Goal: Find contact information: Find contact information

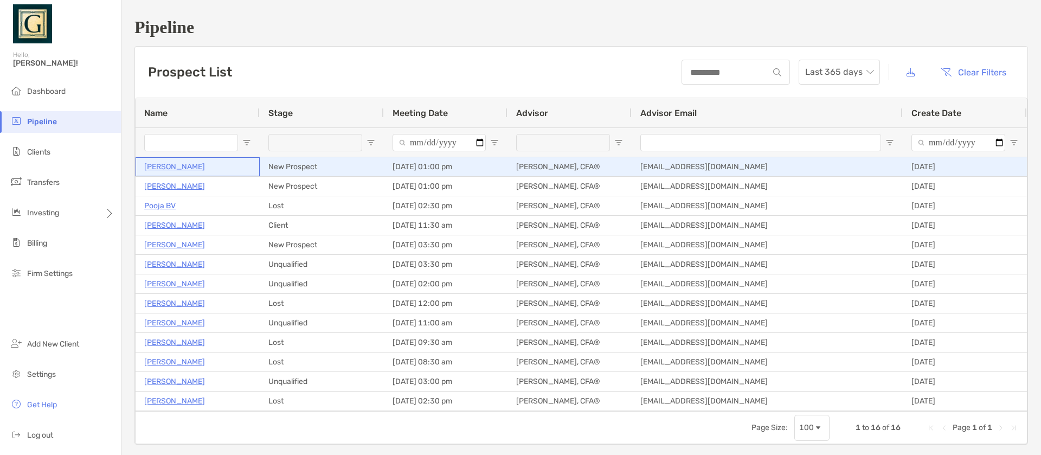
click at [184, 164] on p "[PERSON_NAME]" at bounding box center [174, 167] width 61 height 14
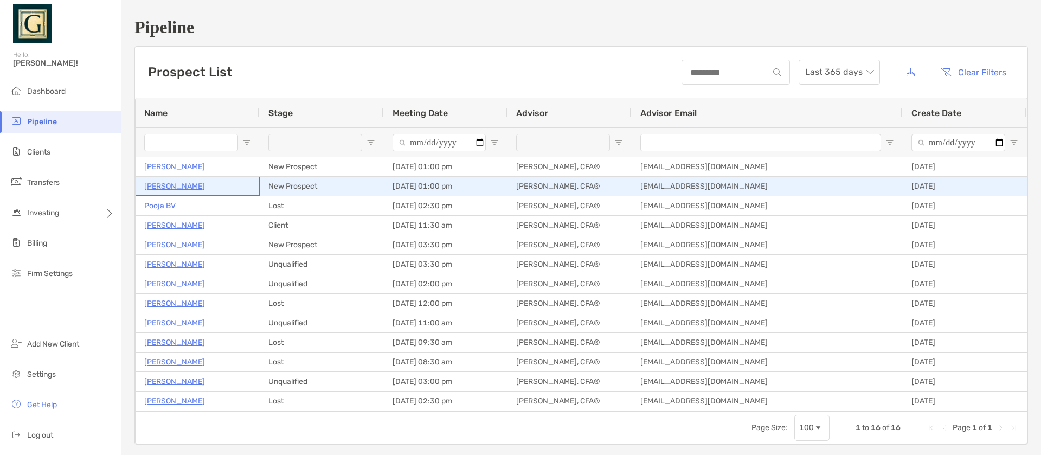
click at [180, 189] on p "Jonathan Pool" at bounding box center [174, 186] width 61 height 14
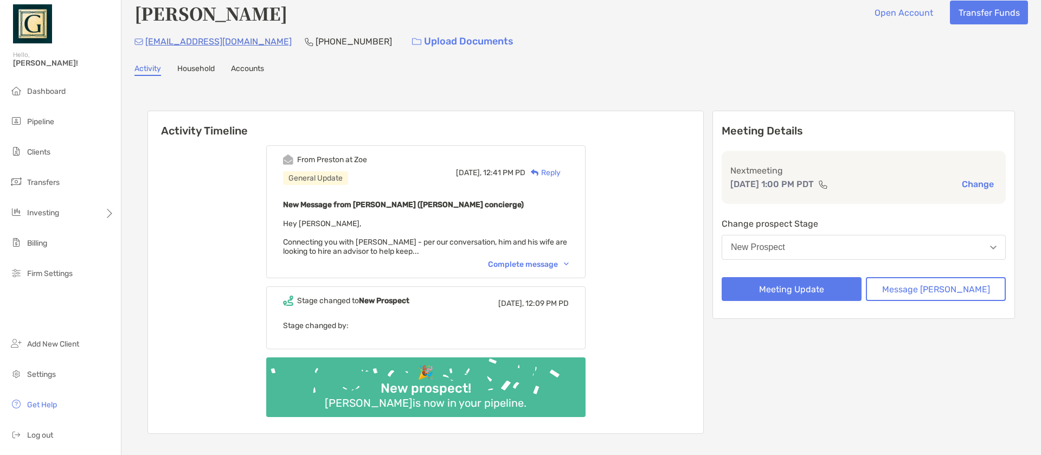
scroll to position [14, 0]
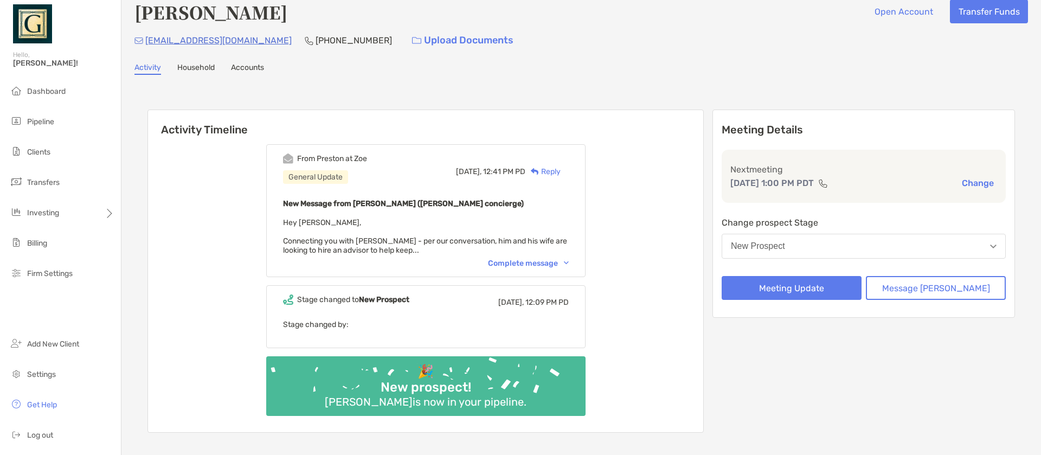
click at [550, 260] on div "Complete message" at bounding box center [528, 263] width 81 height 9
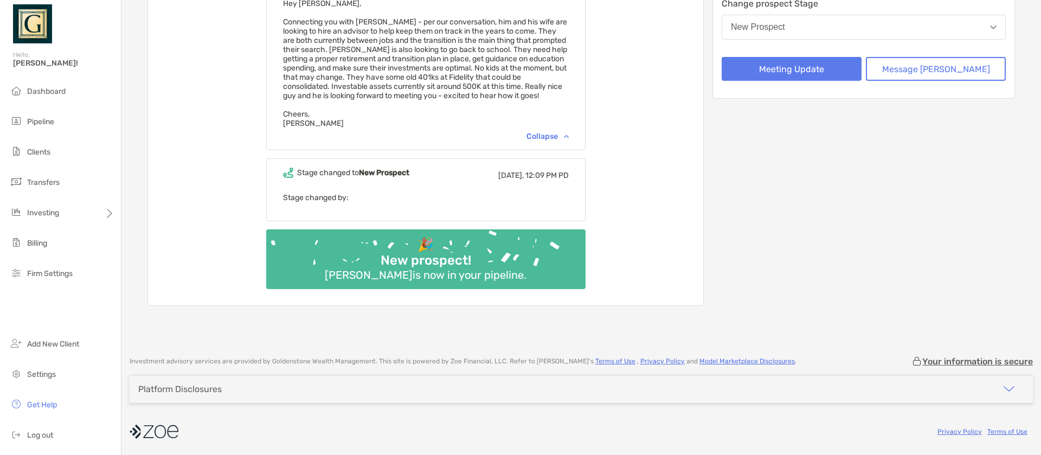
scroll to position [0, 0]
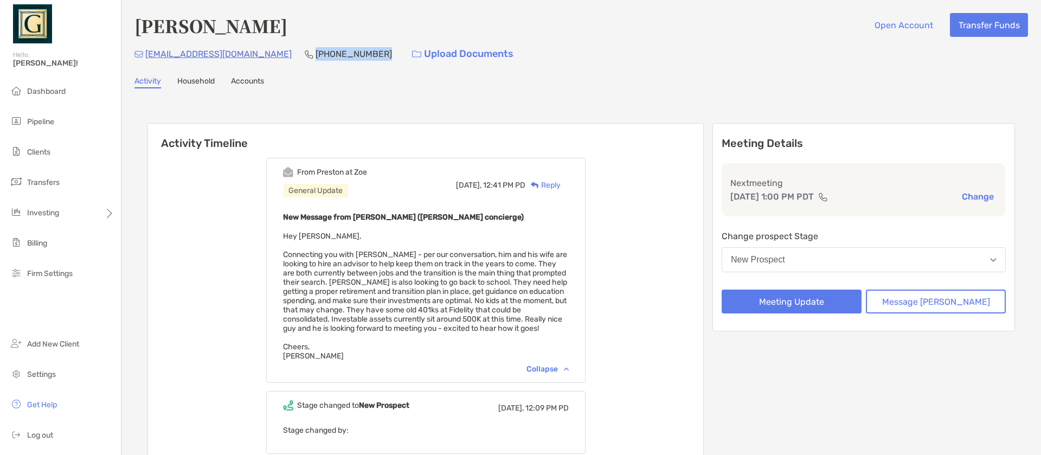
drag, startPoint x: 252, startPoint y: 54, endPoint x: 315, endPoint y: 55, distance: 63.4
click at [315, 55] on div "[EMAIL_ADDRESS][DOMAIN_NAME] [PHONE_NUMBER] Upload Documents" at bounding box center [580, 53] width 893 height 23
click at [315, 54] on p "[PHONE_NUMBER]" at bounding box center [353, 54] width 76 height 14
drag, startPoint x: 253, startPoint y: 51, endPoint x: 319, endPoint y: 51, distance: 65.6
click at [319, 51] on div "[EMAIL_ADDRESS][DOMAIN_NAME] [PHONE_NUMBER] Upload Documents" at bounding box center [580, 53] width 893 height 23
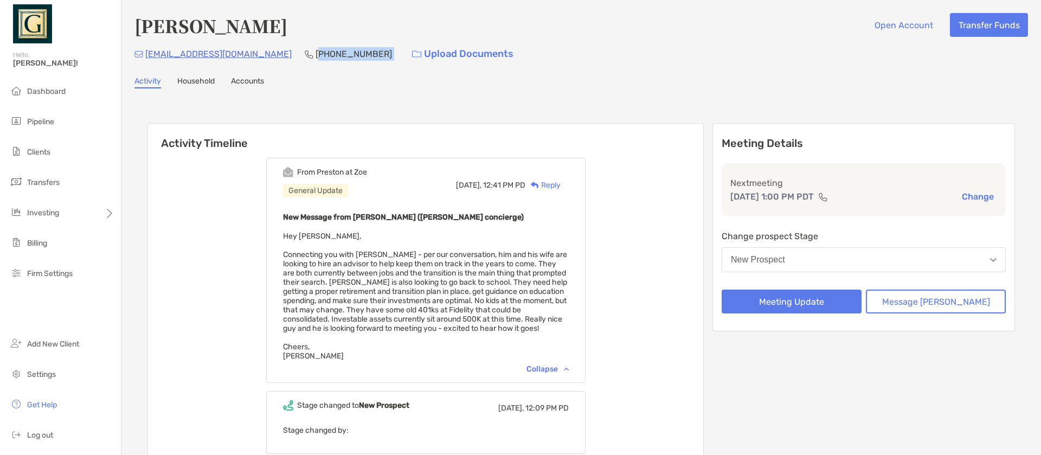
copy p "415) 786-5370"
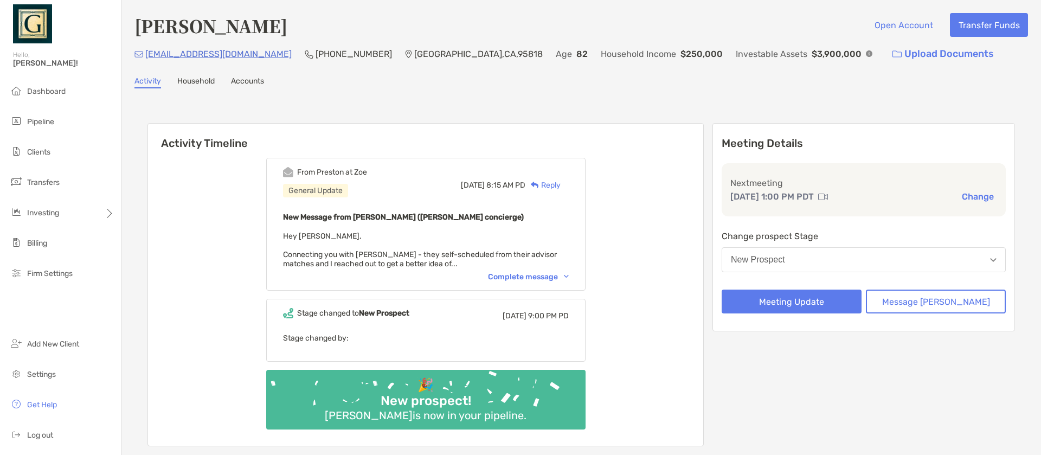
click at [556, 272] on div "Complete message" at bounding box center [528, 276] width 81 height 9
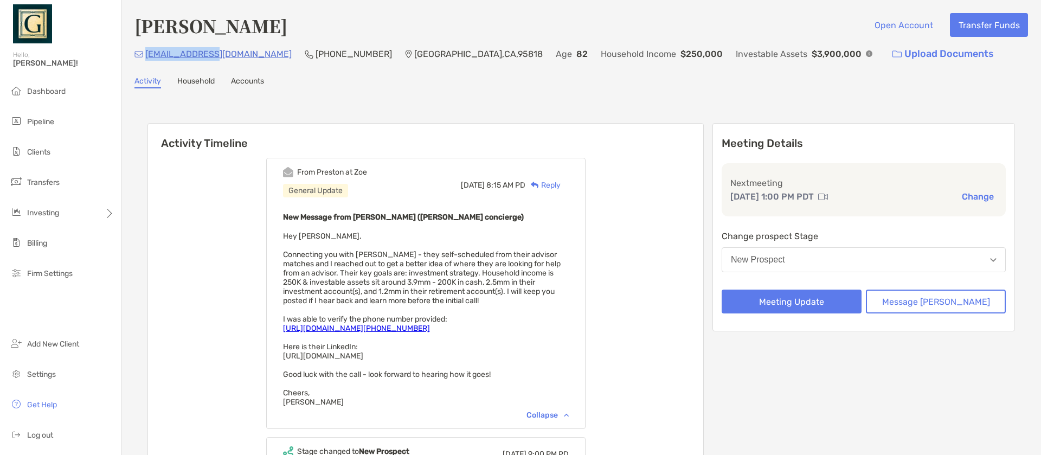
drag, startPoint x: 147, startPoint y: 54, endPoint x: 207, endPoint y: 56, distance: 59.7
click at [207, 56] on div "pool@jpdev.pro (510) 225-1700 Sacramento , CA , 95818 Age 82 Household Income $…" at bounding box center [580, 53] width 893 height 23
copy p "pool@jpdev.pro"
